Goal: Information Seeking & Learning: Learn about a topic

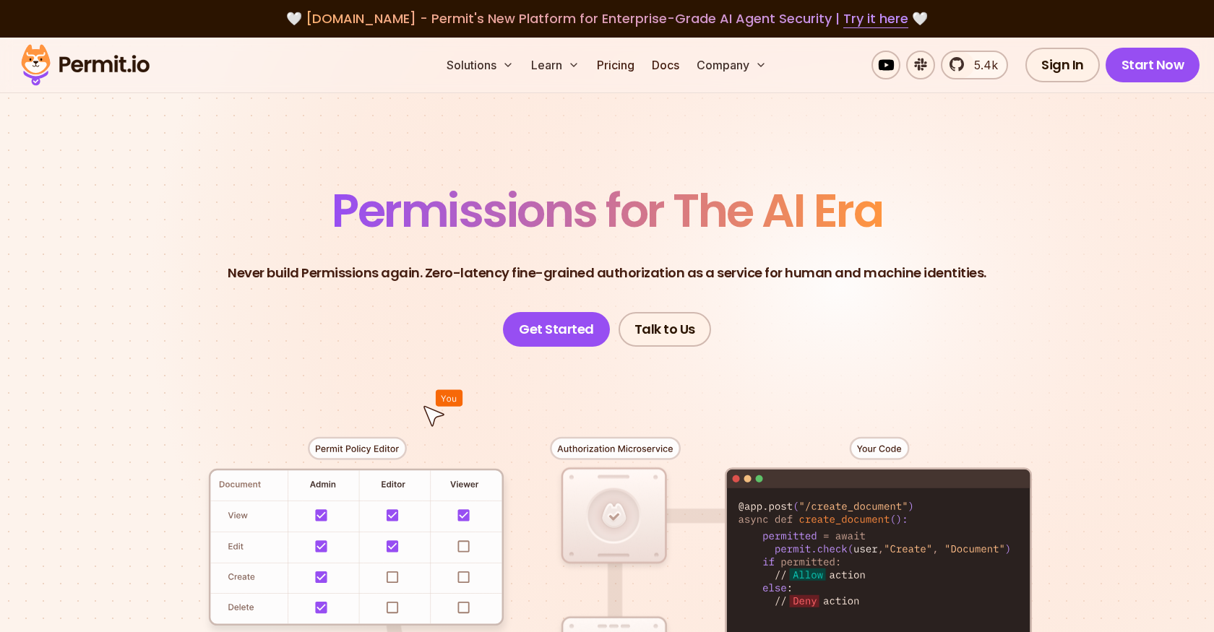
scroll to position [2088, 0]
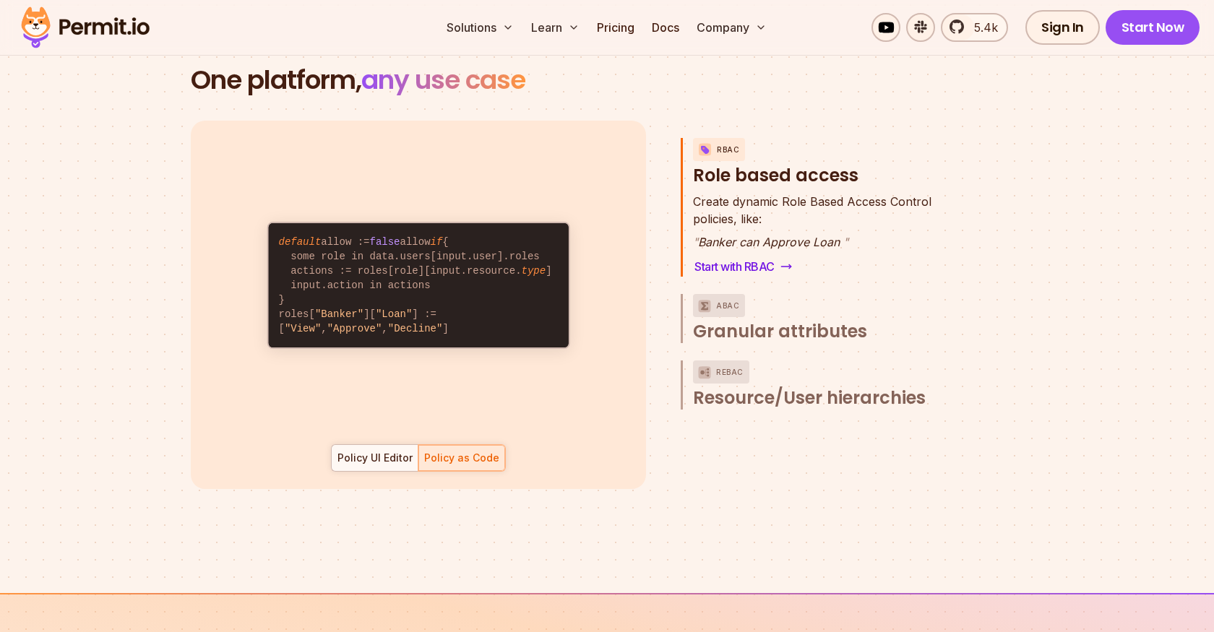
click at [386, 451] on div "Policy UI Editor" at bounding box center [375, 458] width 75 height 14
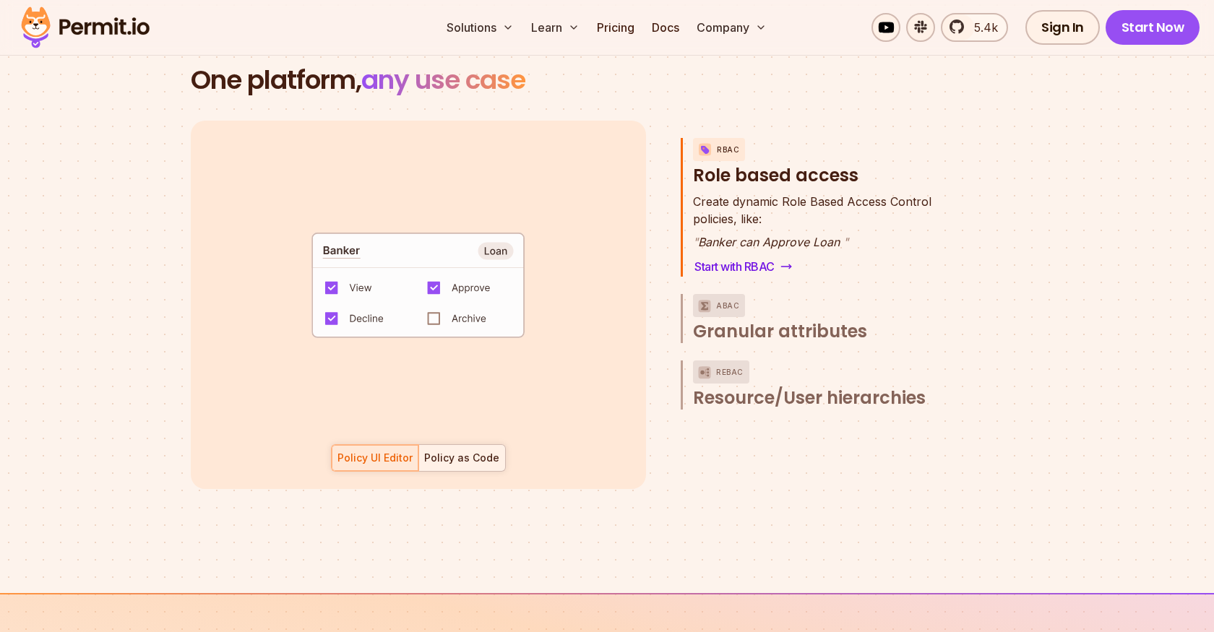
click at [441, 452] on div at bounding box center [461, 458] width 87 height 26
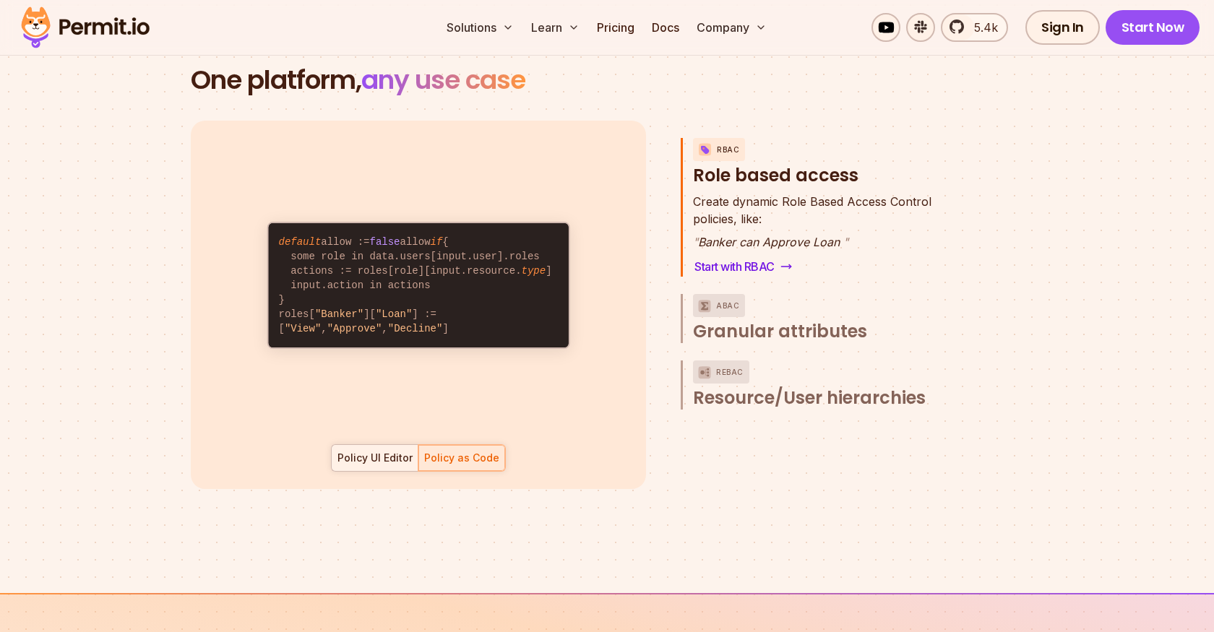
click at [391, 451] on div "Policy UI Editor" at bounding box center [375, 458] width 75 height 14
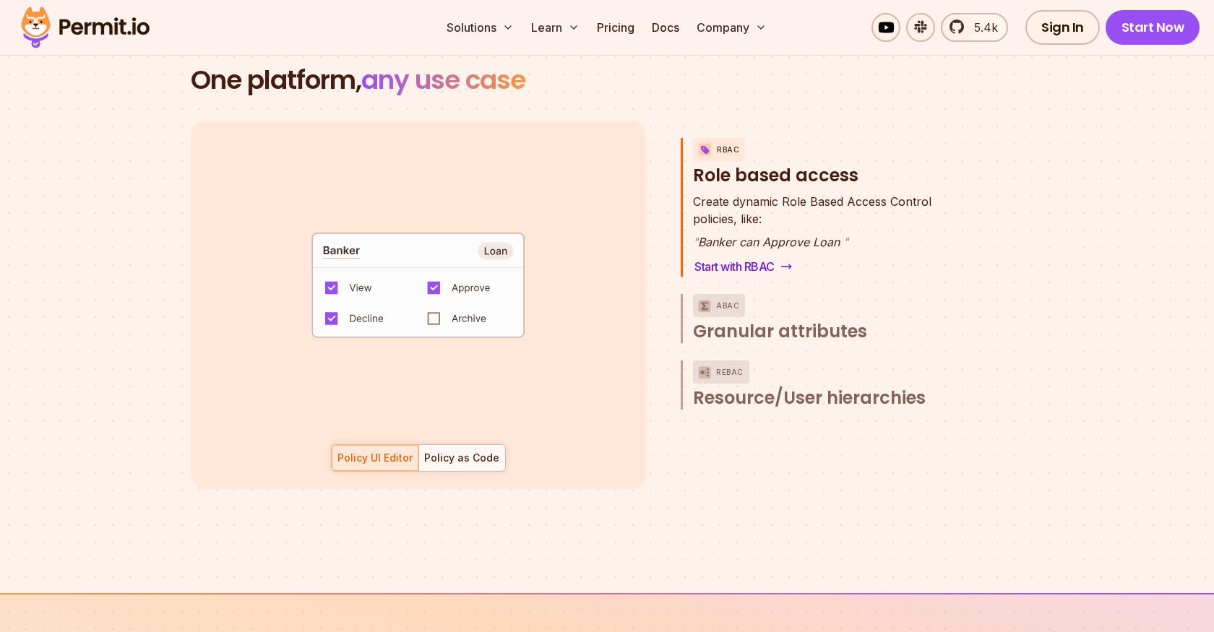
click at [434, 301] on code "default allow := false allow if { some role in data.users[input.user].roles act…" at bounding box center [418, 290] width 300 height 124
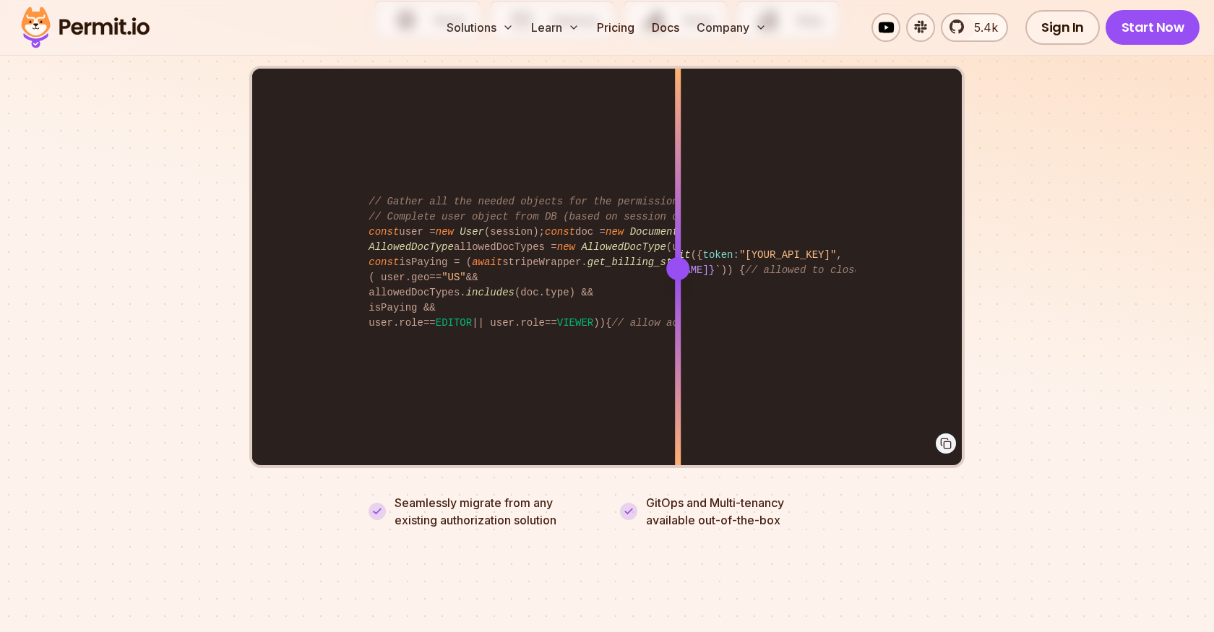
scroll to position [2987, 0]
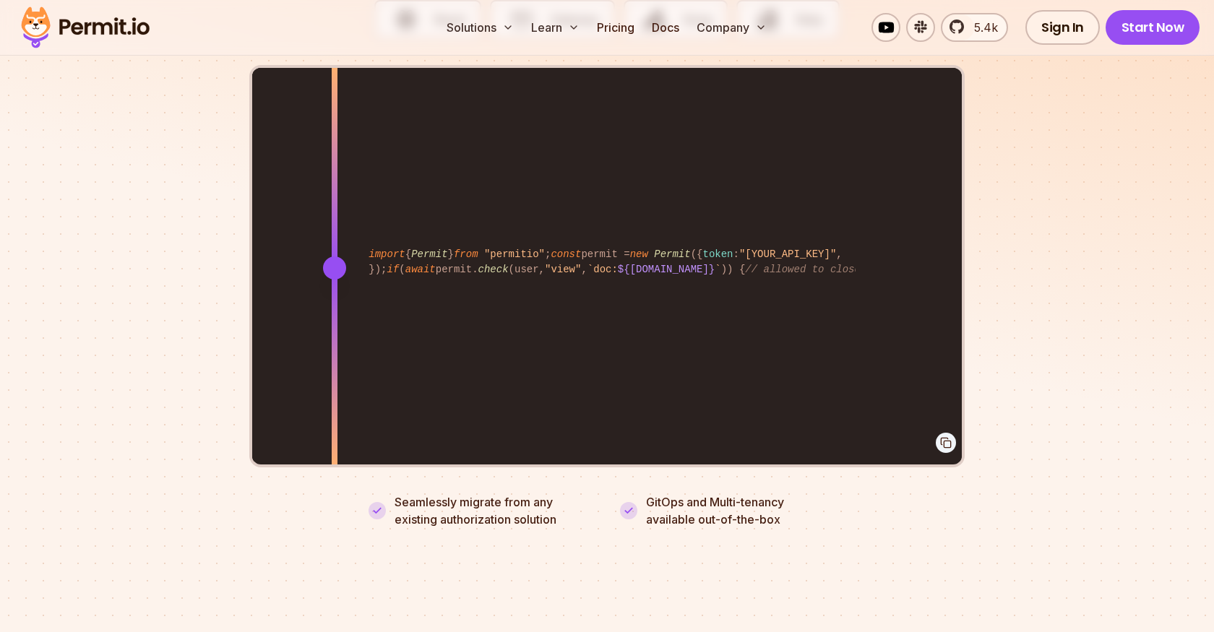
drag, startPoint x: 683, startPoint y: 257, endPoint x: 336, endPoint y: 260, distance: 347.0
click at [335, 259] on div at bounding box center [334, 268] width 23 height 23
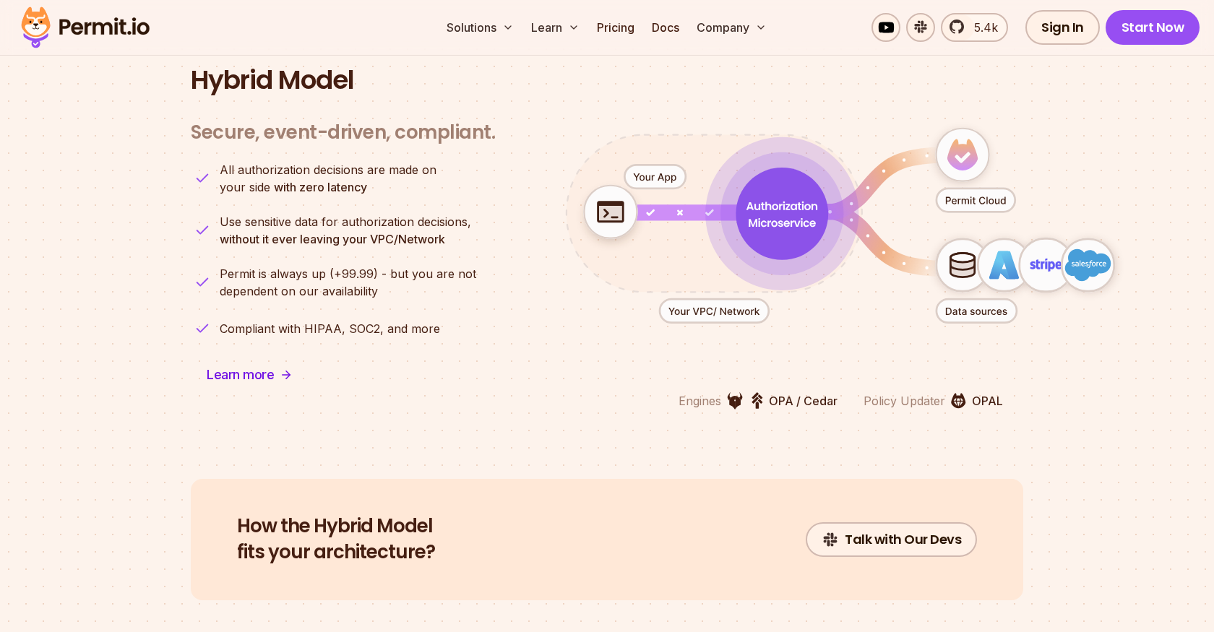
scroll to position [3589, 0]
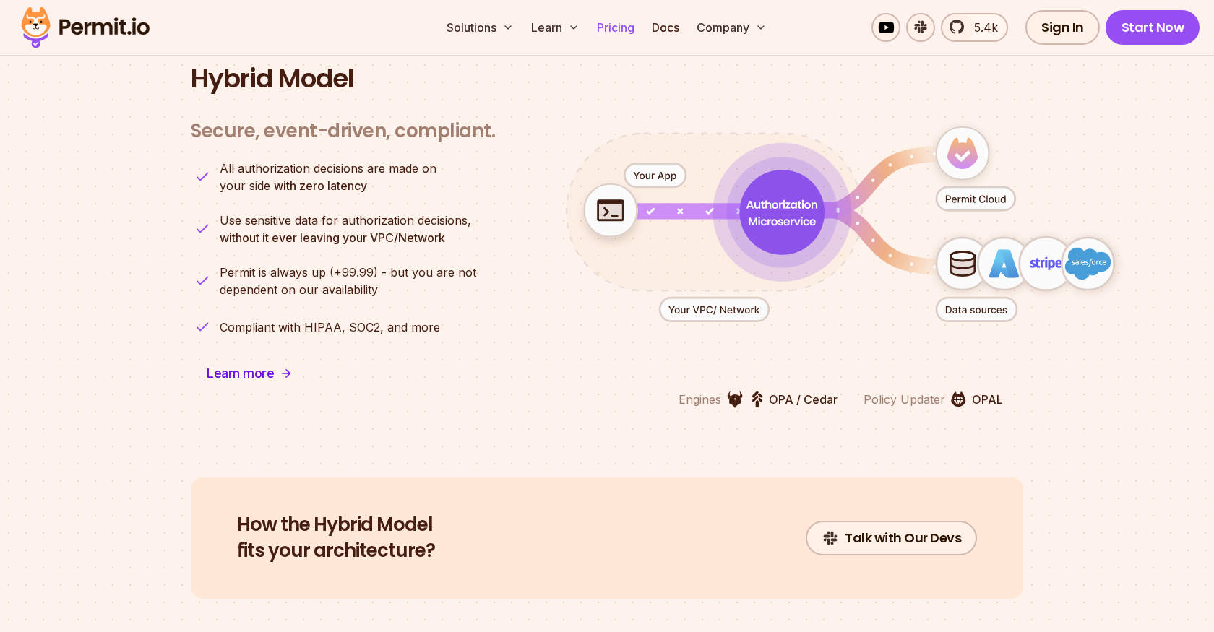
click at [627, 33] on link "Pricing" at bounding box center [615, 27] width 49 height 29
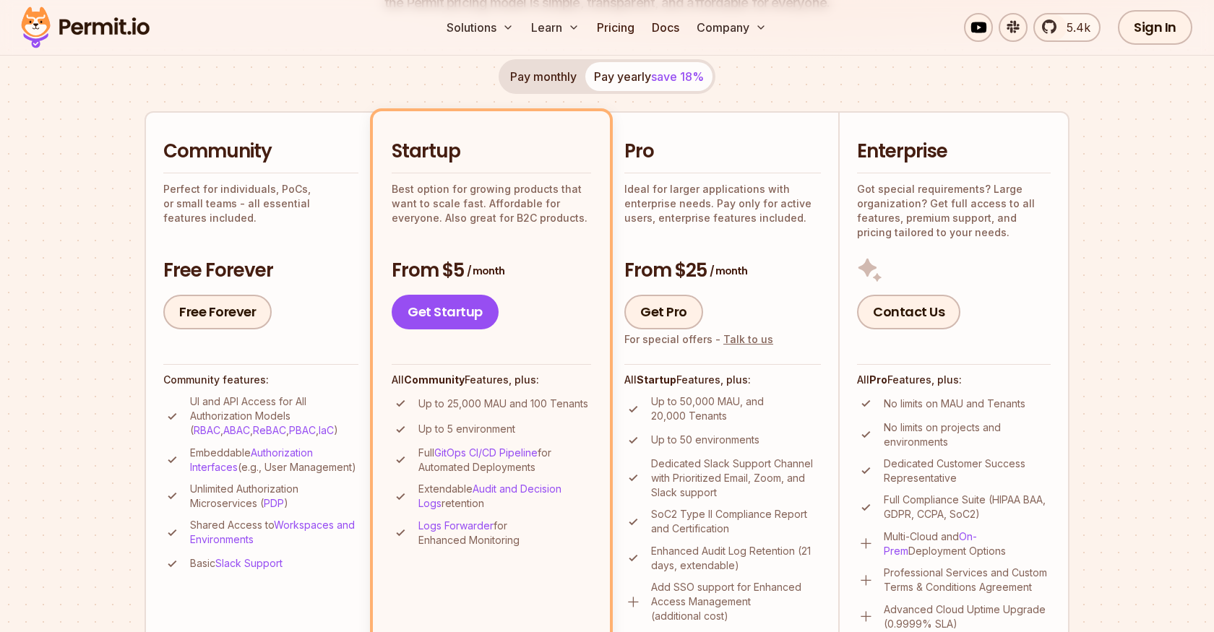
scroll to position [256, 0]
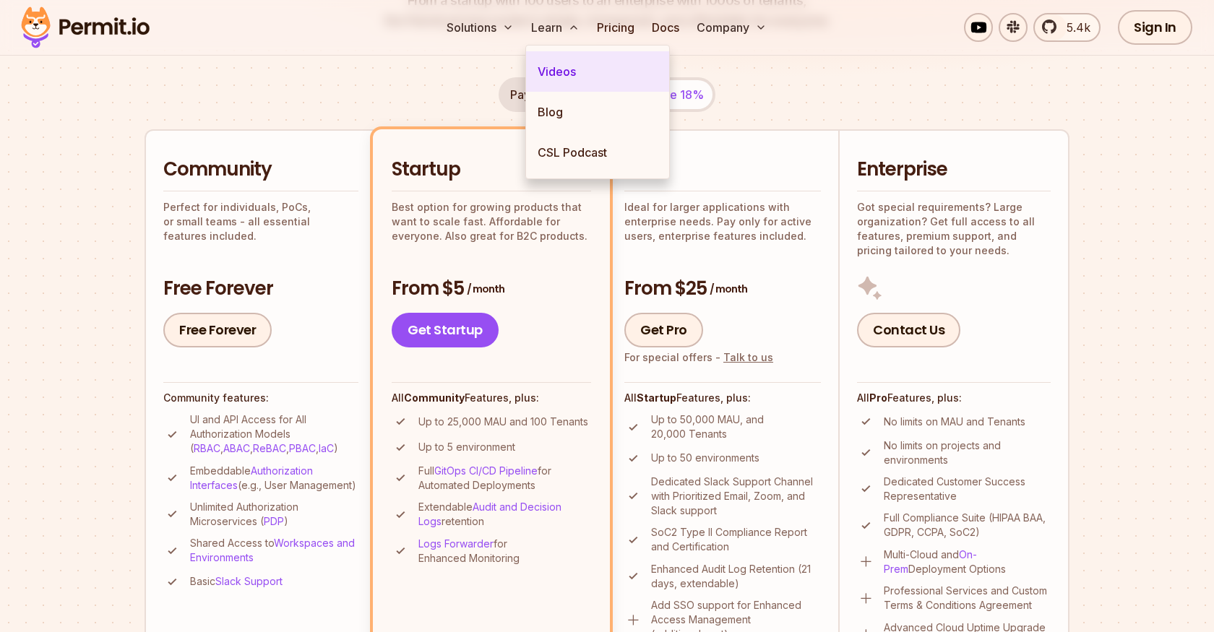
click at [554, 65] on link "Videos" at bounding box center [597, 71] width 143 height 40
